Goal: Information Seeking & Learning: Learn about a topic

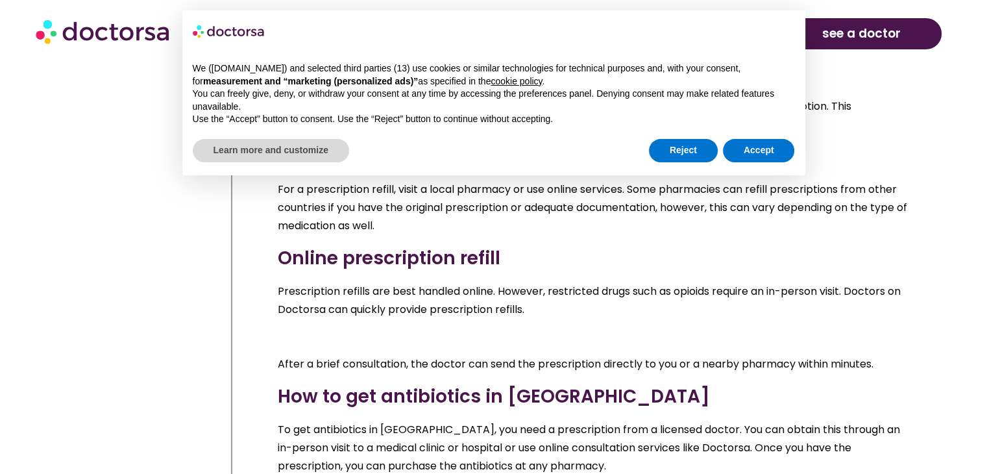
scroll to position [8174, 0]
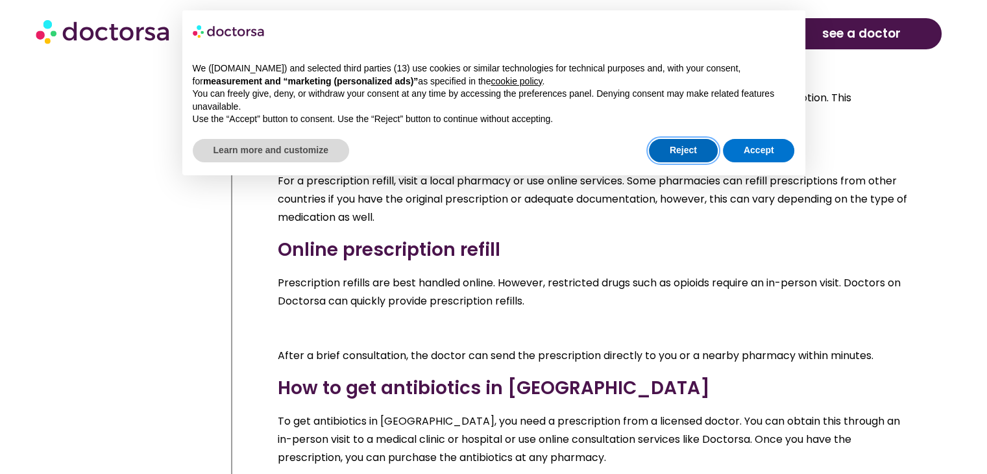
click at [690, 153] on button "Reject" at bounding box center [683, 150] width 69 height 23
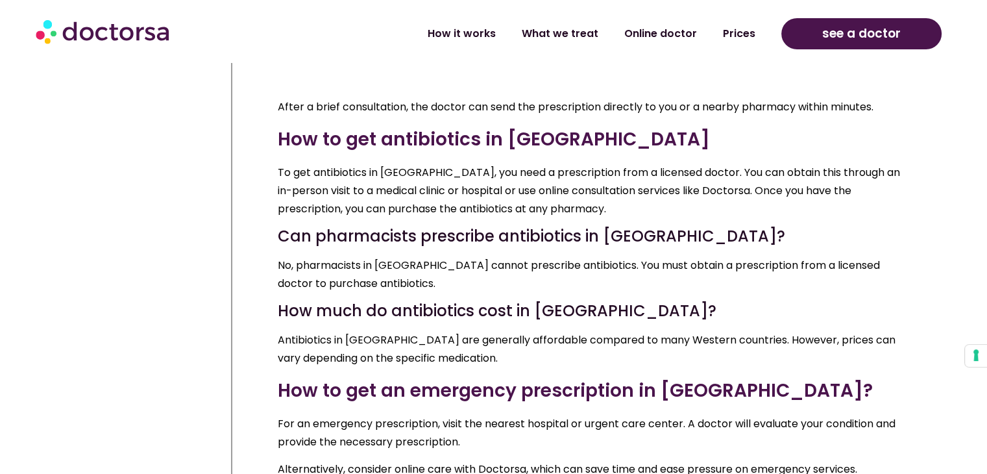
scroll to position [8434, 0]
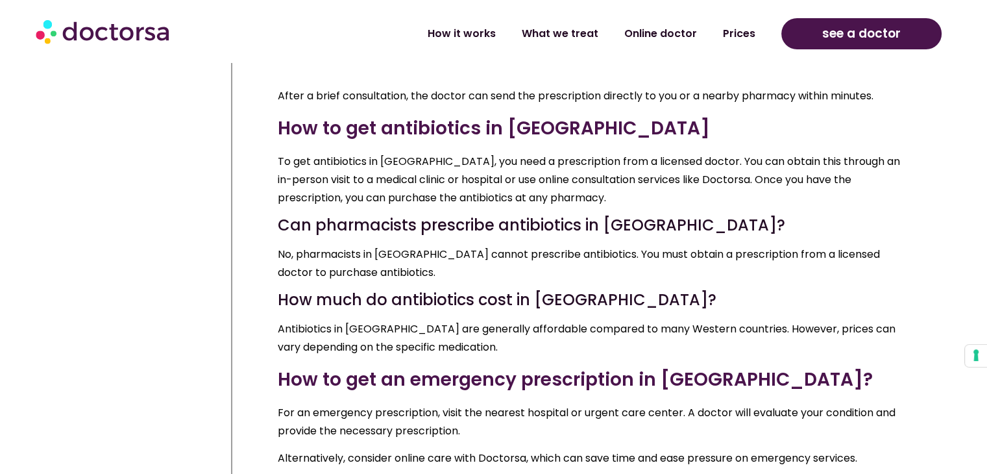
drag, startPoint x: 480, startPoint y: 274, endPoint x: 480, endPoint y: 291, distance: 17.5
click at [480, 404] on p "For an emergency prescription, visit the nearest hospital or urgent care center…" at bounding box center [596, 422] width 637 height 36
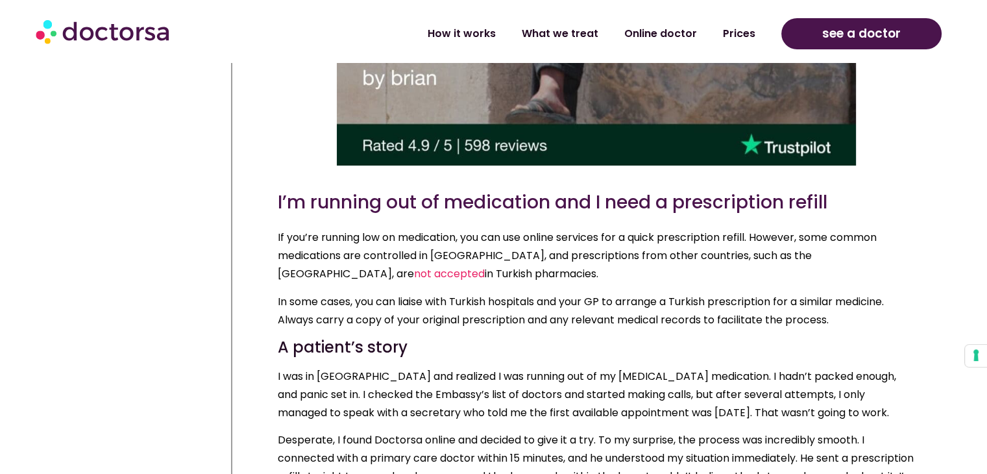
scroll to position [9732, 0]
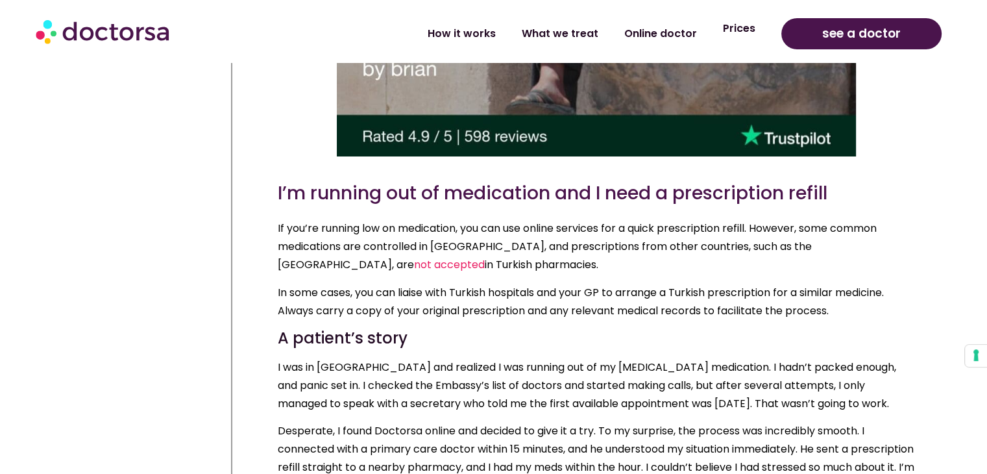
click at [749, 38] on link "Prices" at bounding box center [739, 29] width 58 height 30
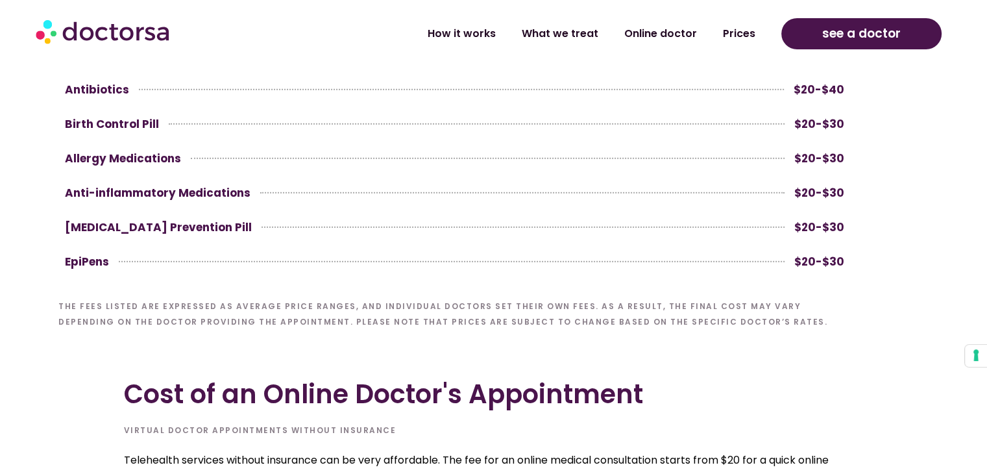
scroll to position [4153, 0]
